Goal: Transaction & Acquisition: Purchase product/service

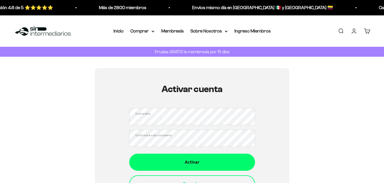
scroll to position [57, 0]
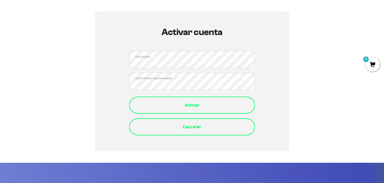
click at [198, 105] on div "Activar" at bounding box center [192, 105] width 103 height 7
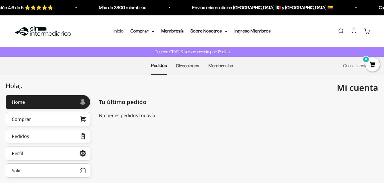
click at [117, 31] on link "Inicio" at bounding box center [118, 31] width 10 height 5
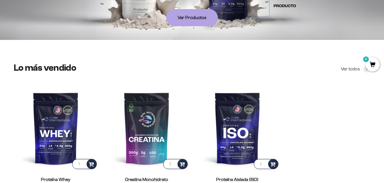
scroll to position [200, 0]
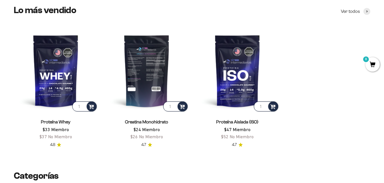
click at [143, 70] on img at bounding box center [147, 71] width 84 height 84
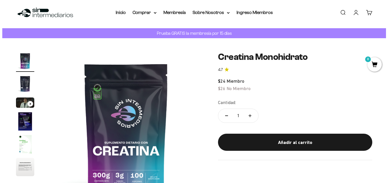
scroll to position [29, 0]
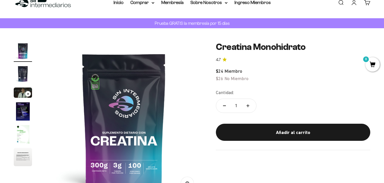
click at [290, 133] on div "Añadir al carrito" at bounding box center [292, 132] width 131 height 7
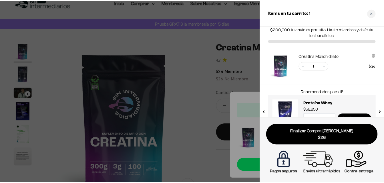
scroll to position [27, 0]
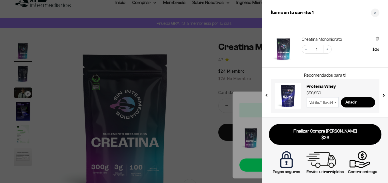
click at [193, 75] on div at bounding box center [194, 91] width 388 height 183
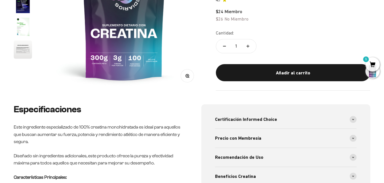
scroll to position [0, 0]
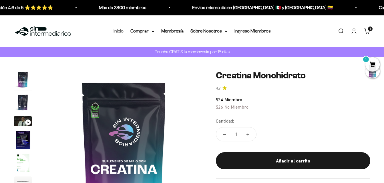
click at [119, 31] on link "Inicio" at bounding box center [118, 31] width 10 height 5
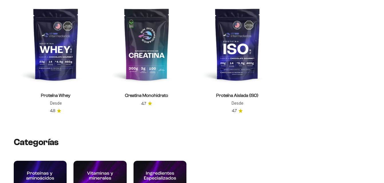
scroll to position [229, 0]
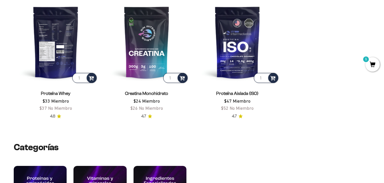
click at [55, 39] on img at bounding box center [56, 42] width 84 height 84
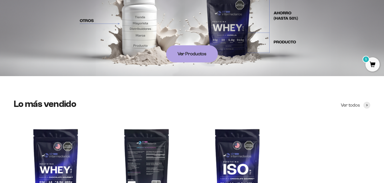
scroll to position [57, 0]
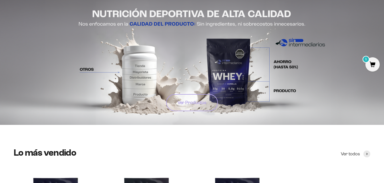
click at [187, 106] on link "Ver Productos" at bounding box center [192, 102] width 52 height 17
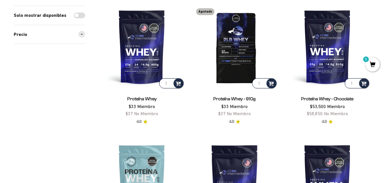
scroll to position [1114, 0]
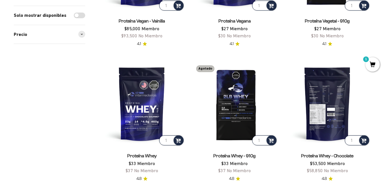
click at [336, 101] on img at bounding box center [327, 104] width 86 height 86
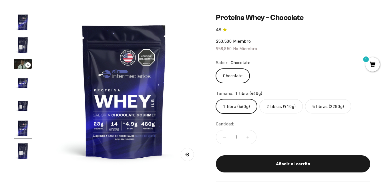
scroll to position [57, 0]
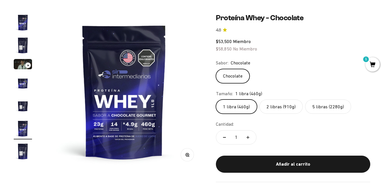
click at [282, 109] on label "2 libras (910g)" at bounding box center [280, 107] width 43 height 14
click at [216, 100] on input "2 libras (910g)" at bounding box center [215, 99] width 0 height 0
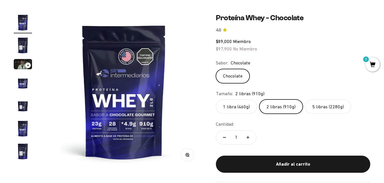
click at [234, 107] on label "1 libra (460g)" at bounding box center [236, 107] width 41 height 14
click at [216, 100] on input "1 libra (460g)" at bounding box center [215, 99] width 0 height 0
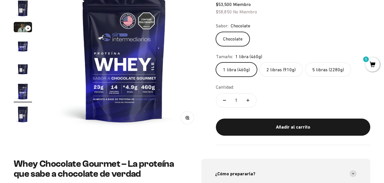
scroll to position [57, 0]
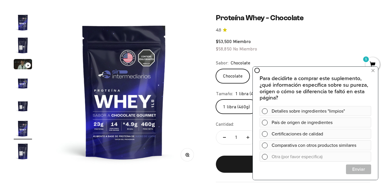
click at [187, 100] on img at bounding box center [124, 91] width 156 height 156
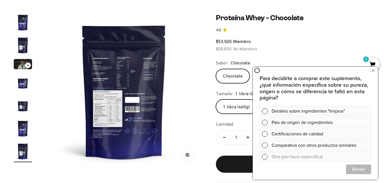
scroll to position [114, 0]
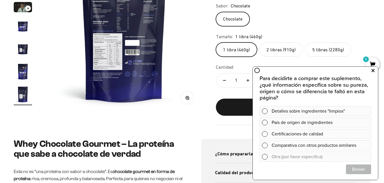
click at [372, 68] on icon at bounding box center [372, 70] width 3 height 7
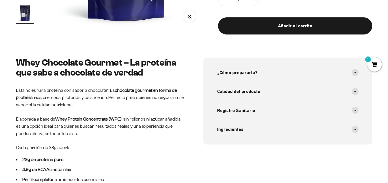
scroll to position [143, 0]
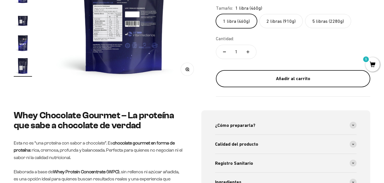
click at [298, 81] on div "Añadir al carrito" at bounding box center [292, 78] width 131 height 7
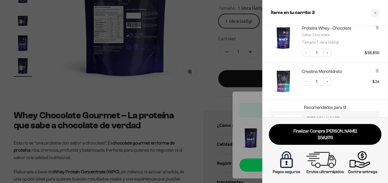
scroll to position [71, 0]
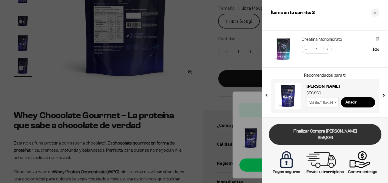
click at [329, 138] on span "$58,876" at bounding box center [325, 138] width 105 height 7
